Goal: Find specific page/section: Find specific page/section

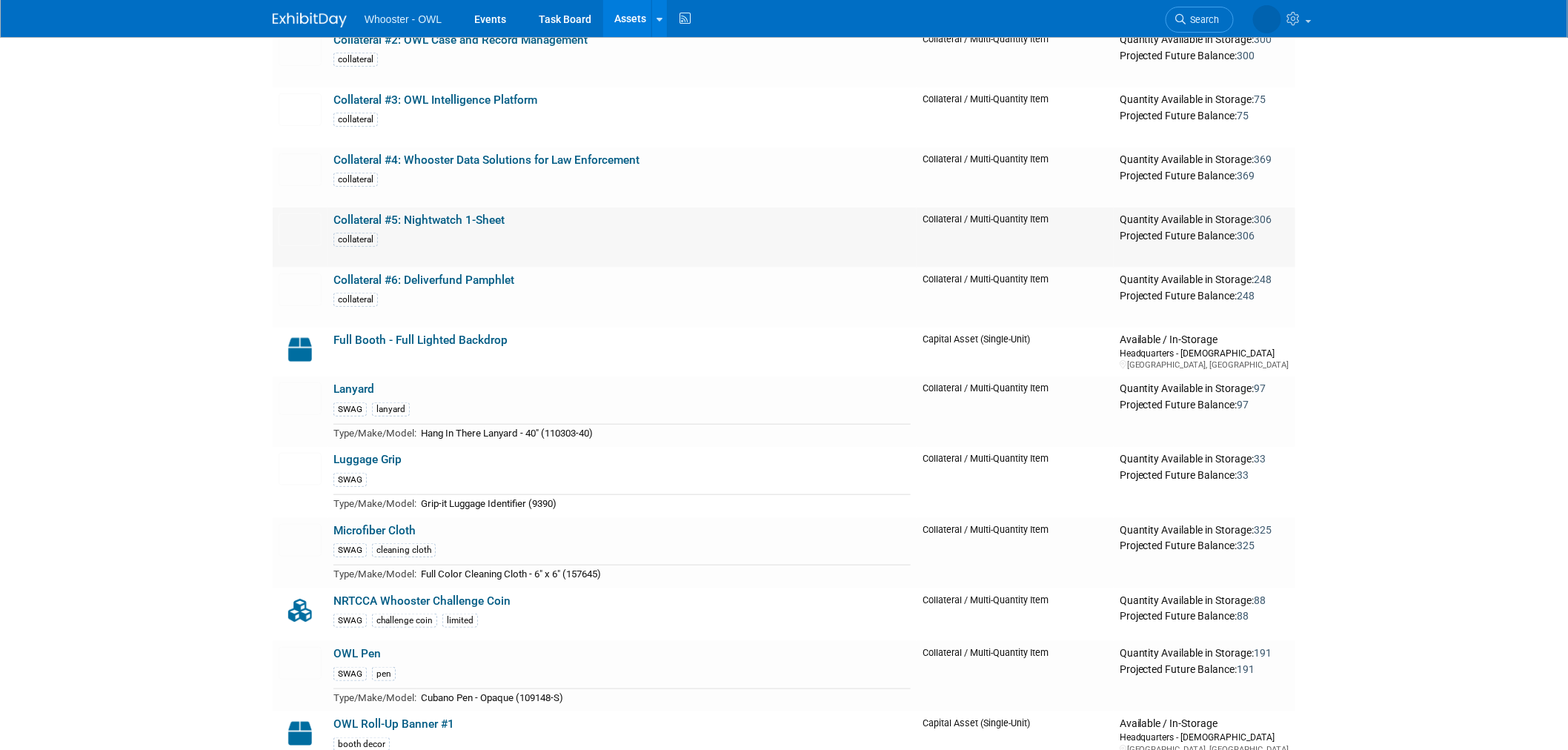
scroll to position [329, 0]
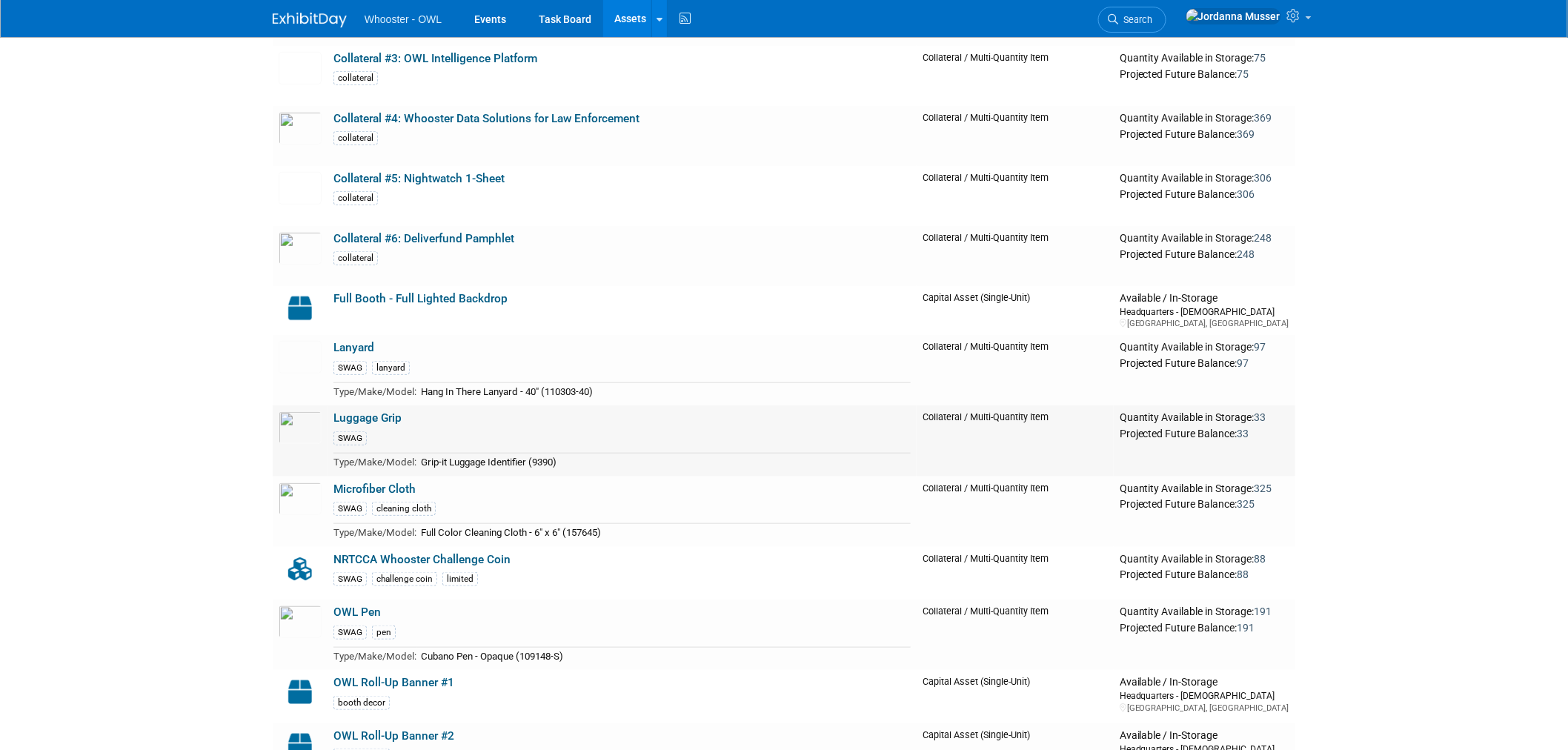
click at [381, 412] on link "Luggage Grip" at bounding box center [368, 418] width 68 height 14
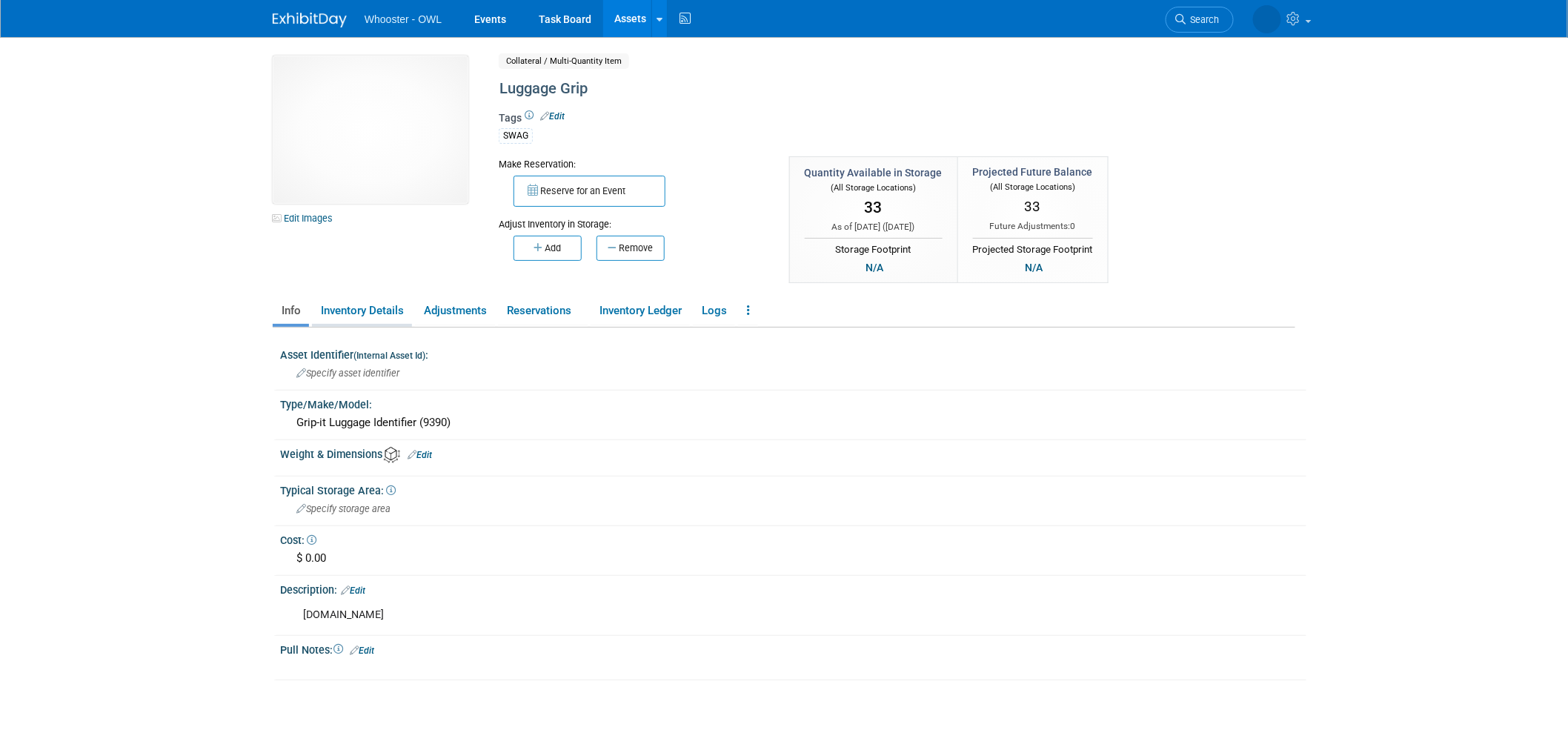
click at [373, 301] on link "Inventory Details" at bounding box center [362, 311] width 100 height 26
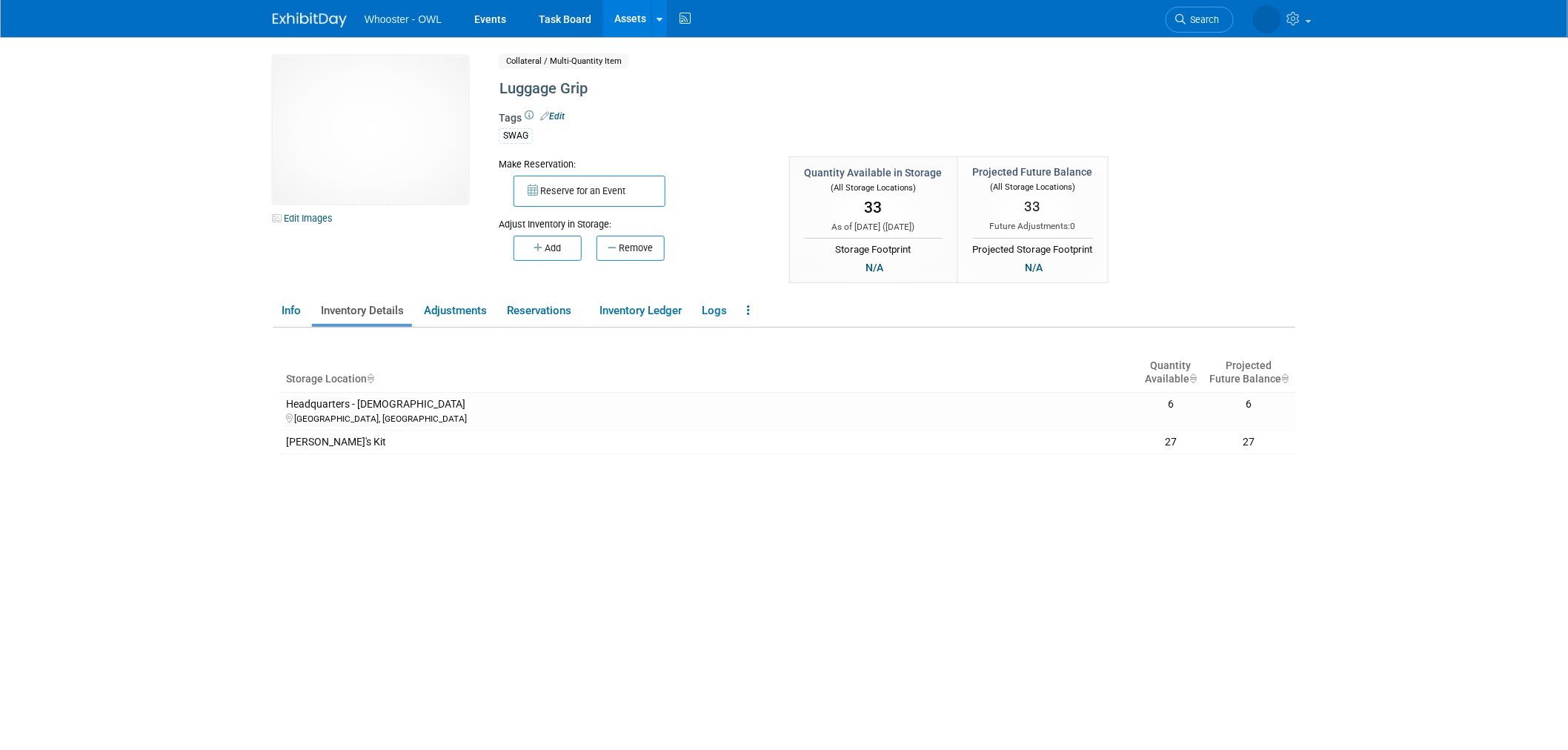
click at [1410, 111] on body "Whooster - OWL Events Task Board Assets New Asset" at bounding box center [784, 375] width 1568 height 750
